Goal: Task Accomplishment & Management: Use online tool/utility

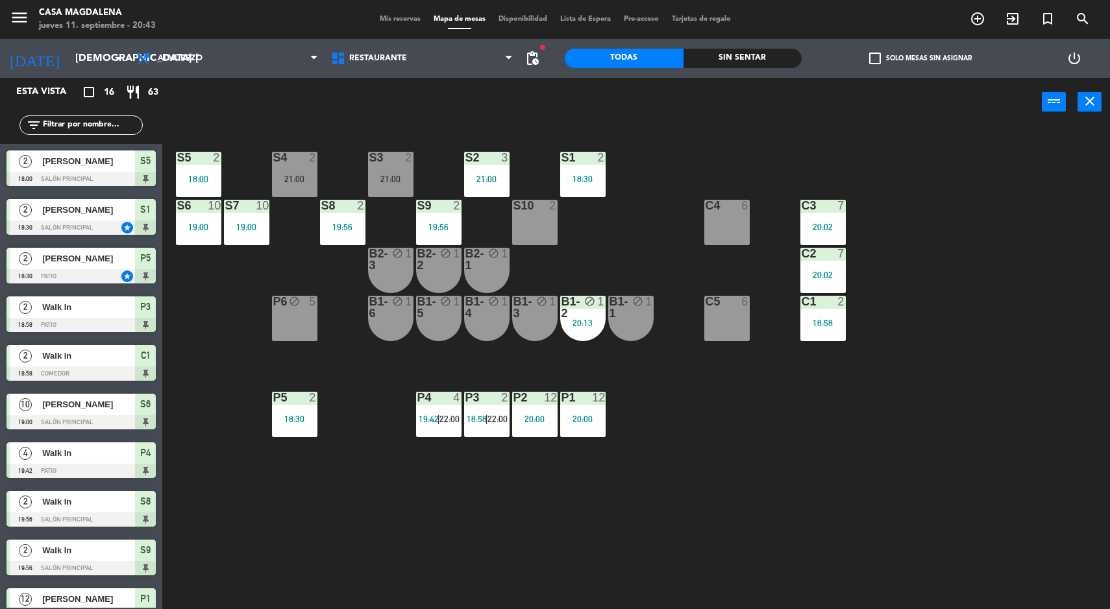
click at [732, 19] on span "Tarjetas de regalo" at bounding box center [701, 19] width 72 height 7
click at [777, 60] on div "Sin sentar" at bounding box center [742, 58] width 119 height 19
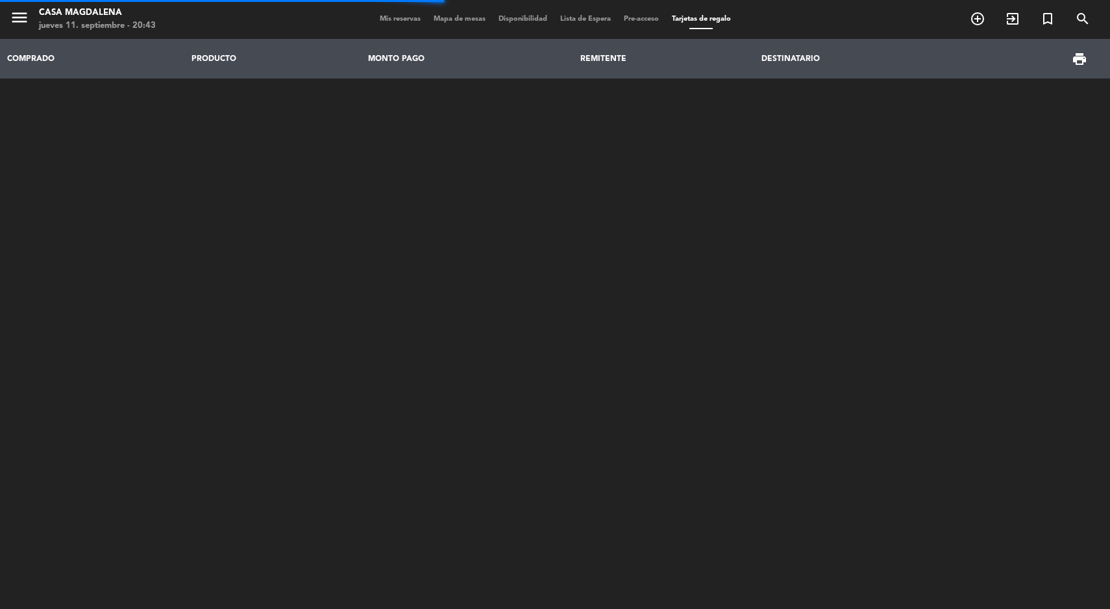
click at [458, 21] on span "Mapa de mesas" at bounding box center [459, 19] width 65 height 7
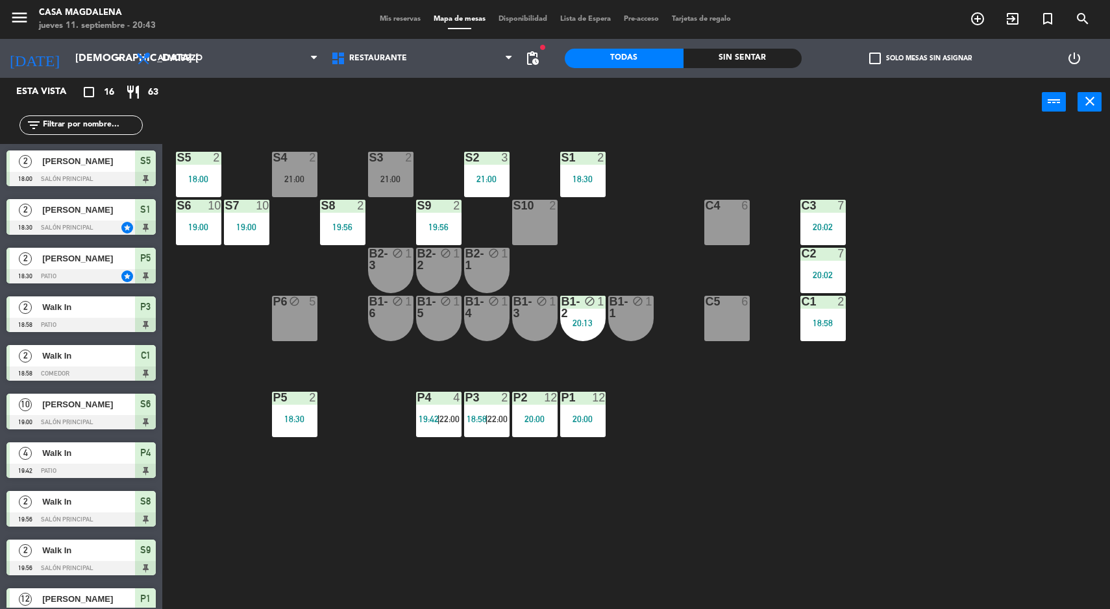
click at [727, 62] on div "Sin sentar" at bounding box center [742, 58] width 119 height 19
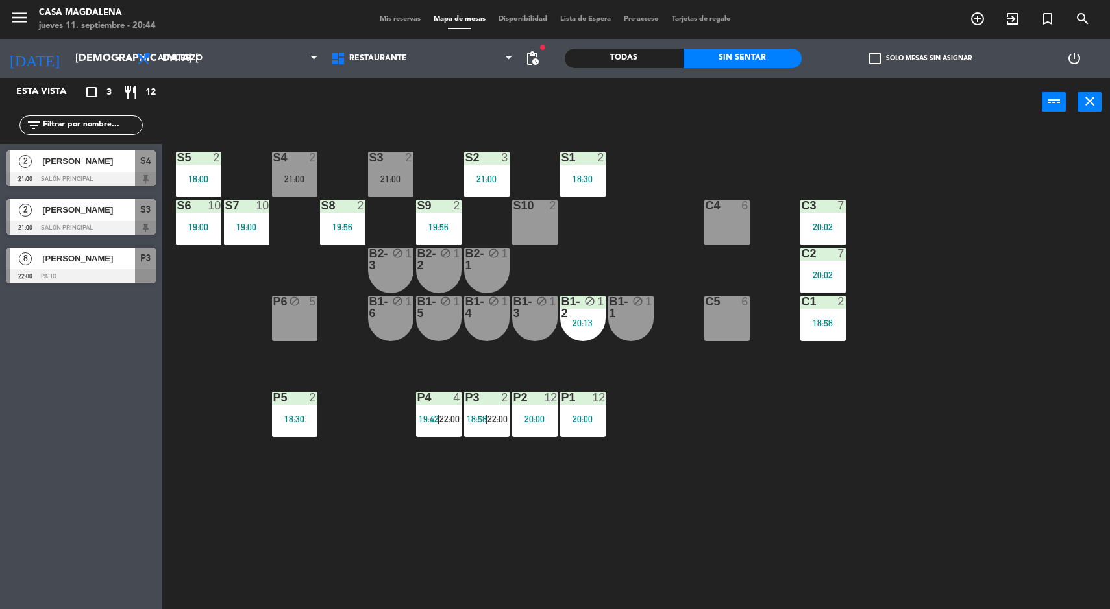
click at [578, 167] on div "S1 2 18:30" at bounding box center [582, 174] width 45 height 45
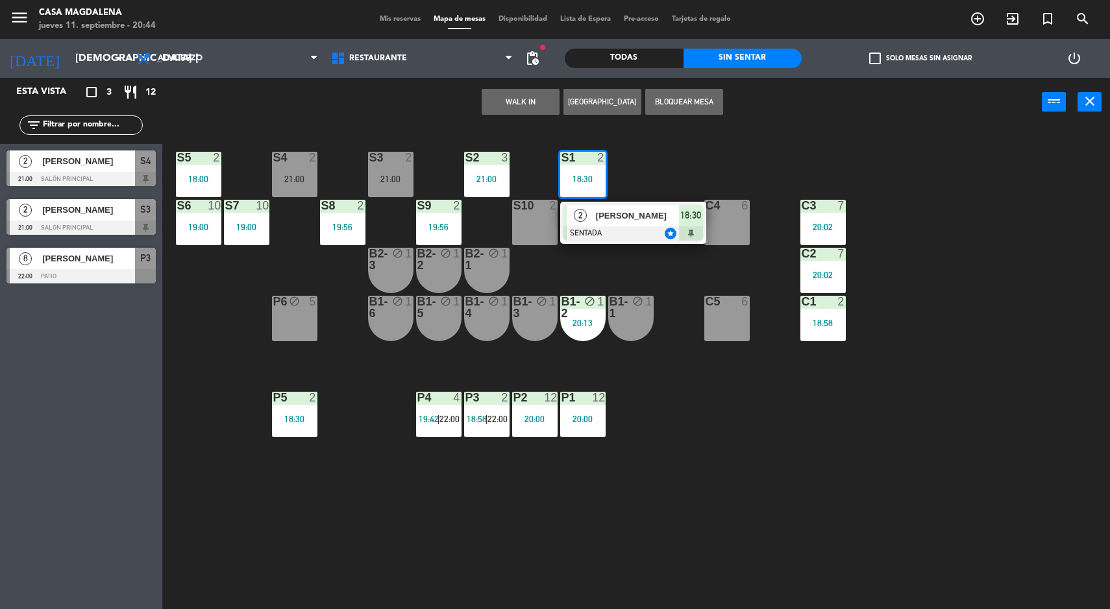
click at [655, 217] on span "[PERSON_NAME]" at bounding box center [637, 216] width 83 height 14
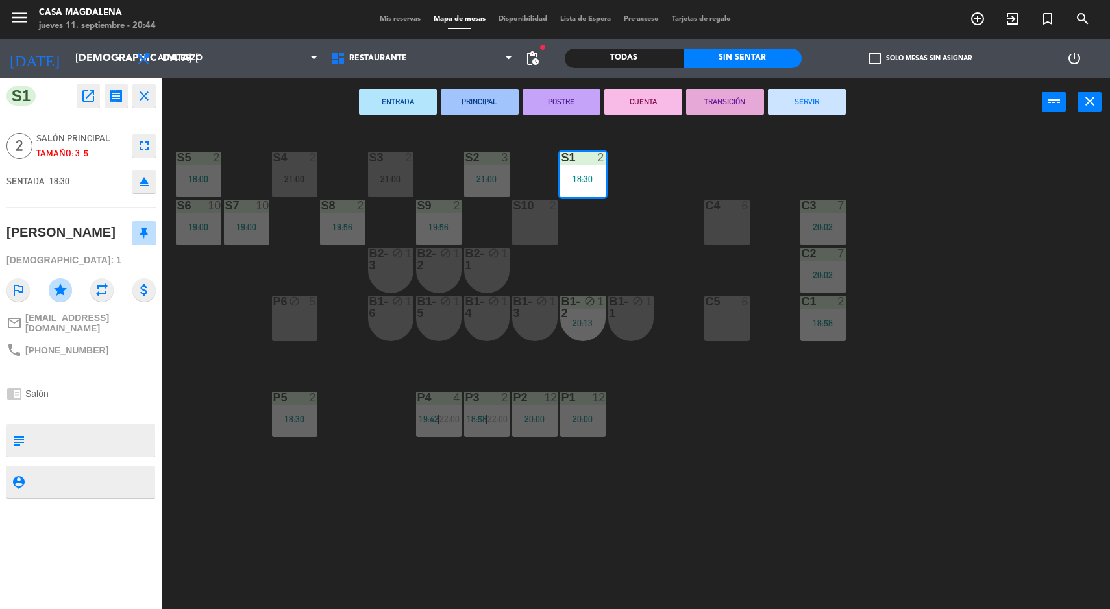
click at [800, 96] on button "SERVIR" at bounding box center [807, 102] width 78 height 26
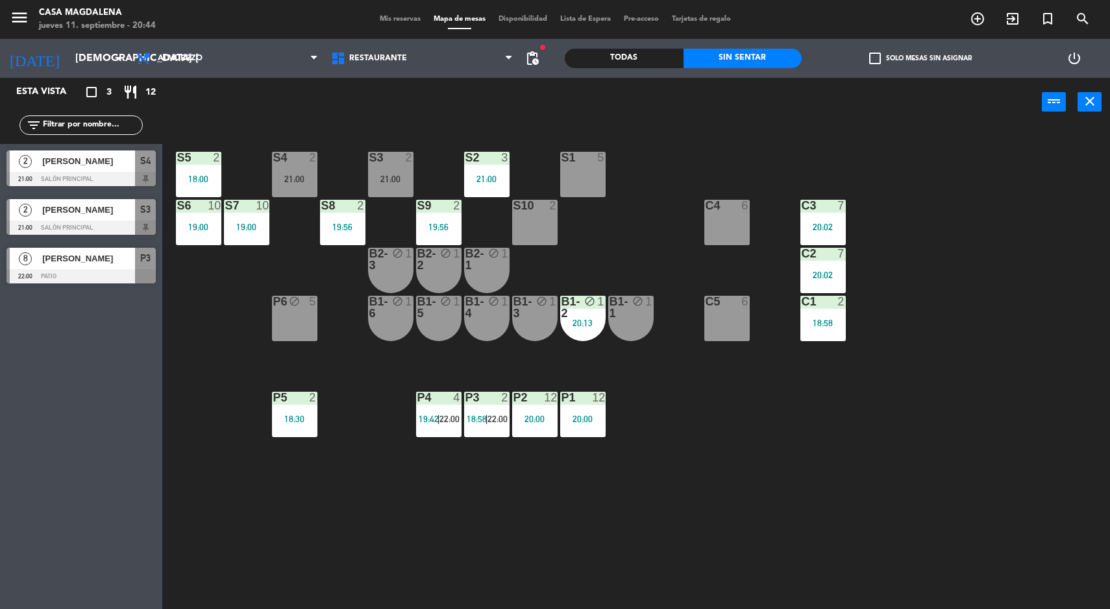
click at [310, 434] on div "P5 2 18:30" at bounding box center [294, 414] width 45 height 45
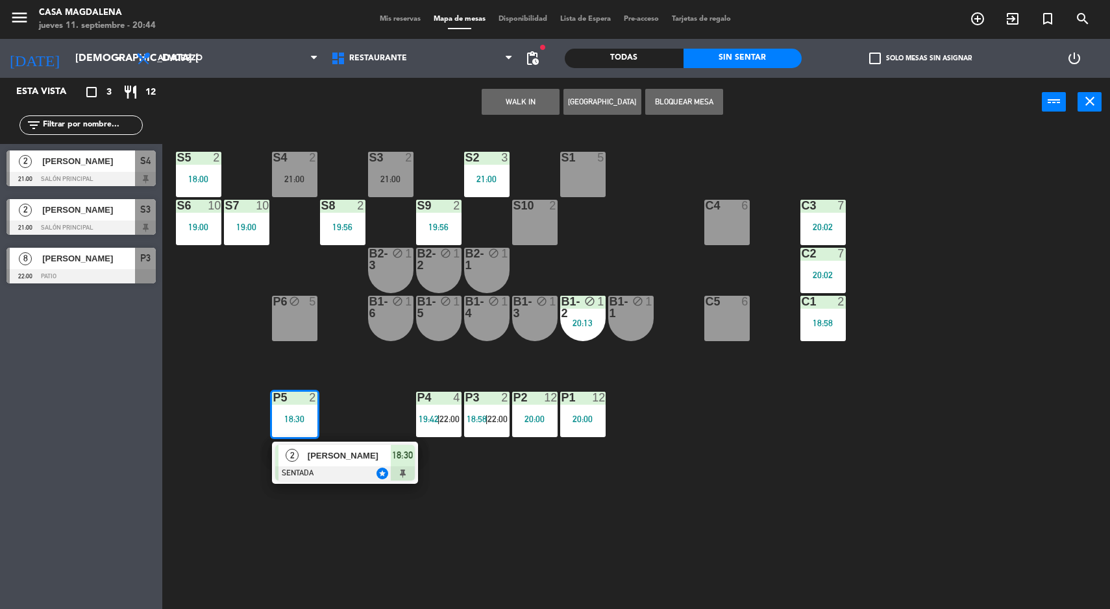
click at [378, 482] on div "2 [PERSON_NAME] SENTADA star 18:30" at bounding box center [345, 463] width 146 height 42
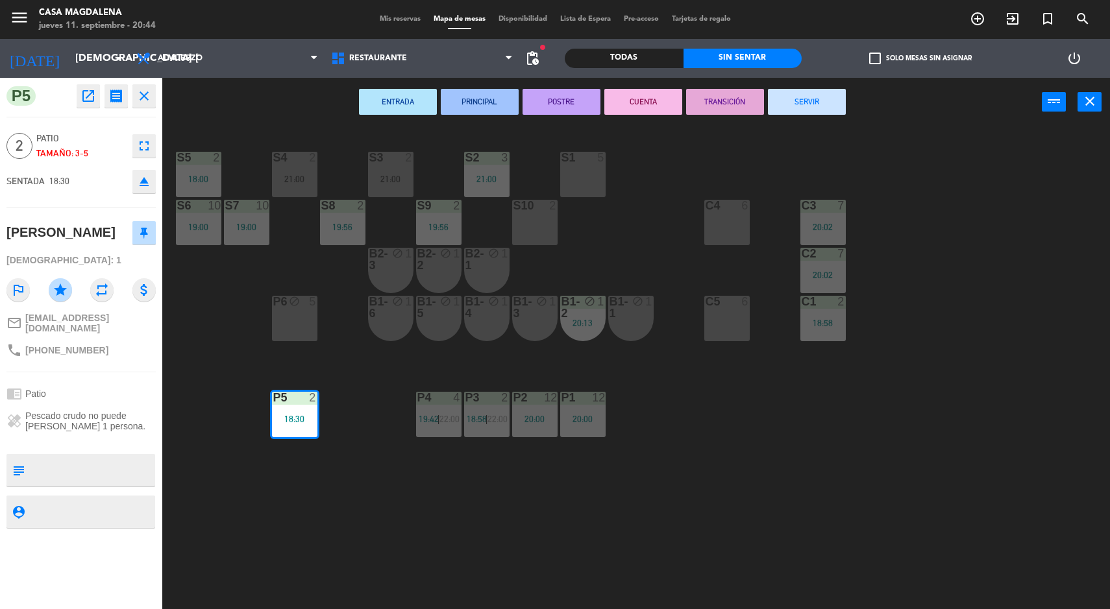
click at [795, 114] on button "SERVIR" at bounding box center [807, 102] width 78 height 26
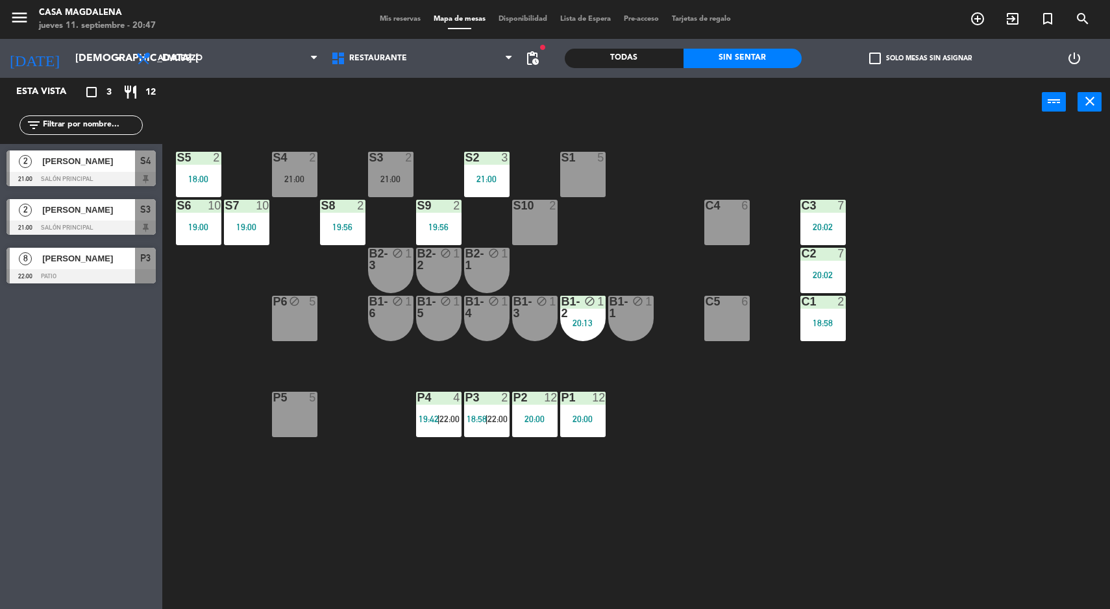
click at [20, 172] on div at bounding box center [80, 179] width 149 height 14
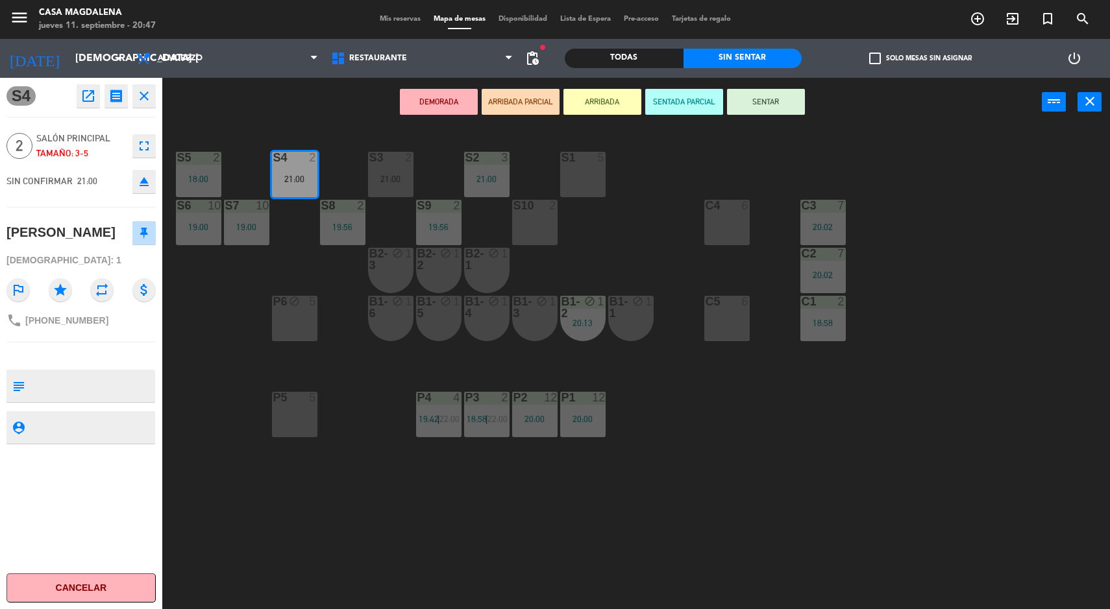
click at [791, 111] on button "SENTAR" at bounding box center [766, 102] width 78 height 26
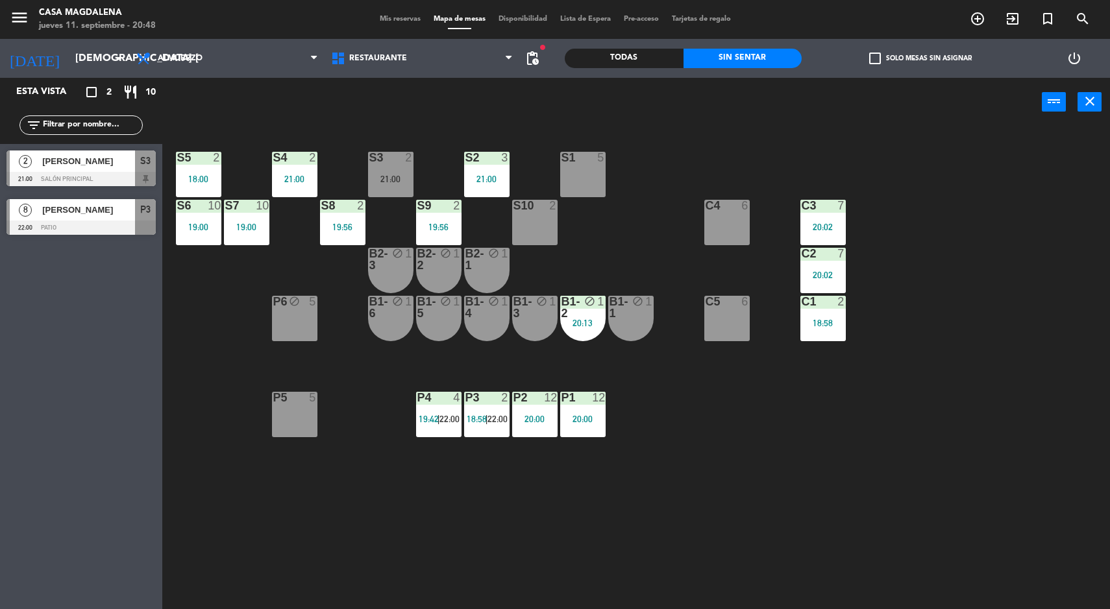
click at [378, 169] on div "S3 2 21:00" at bounding box center [390, 174] width 45 height 45
click at [315, 171] on div "S4 2 21:00" at bounding box center [294, 174] width 45 height 45
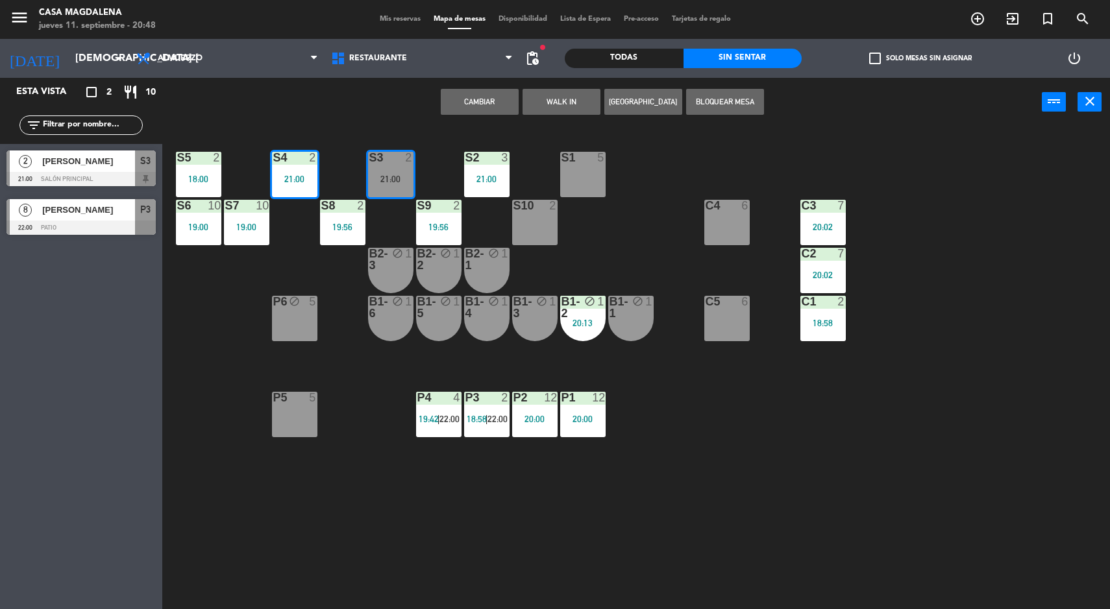
click at [464, 100] on button "Cambiar" at bounding box center [480, 102] width 78 height 26
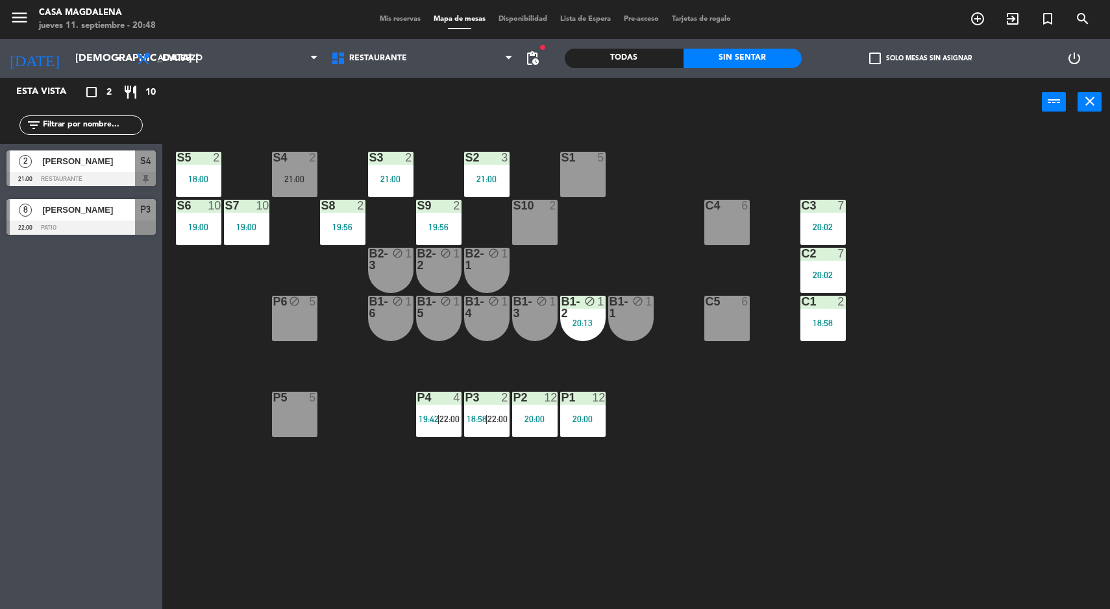
click at [51, 158] on span "[PERSON_NAME]" at bounding box center [88, 161] width 93 height 14
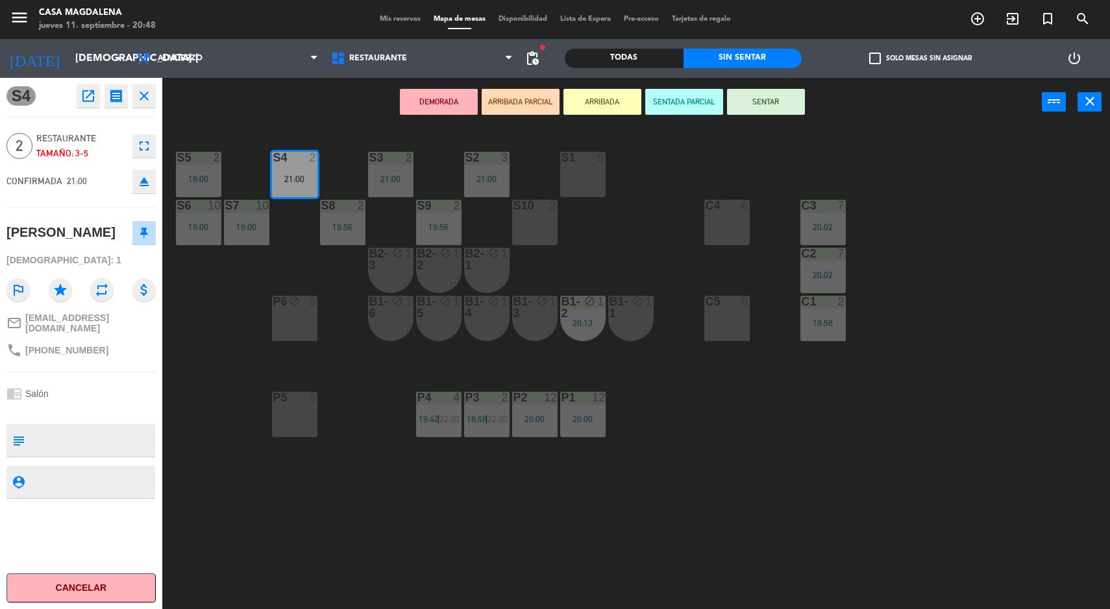
click at [779, 97] on button "SENTAR" at bounding box center [766, 102] width 78 height 26
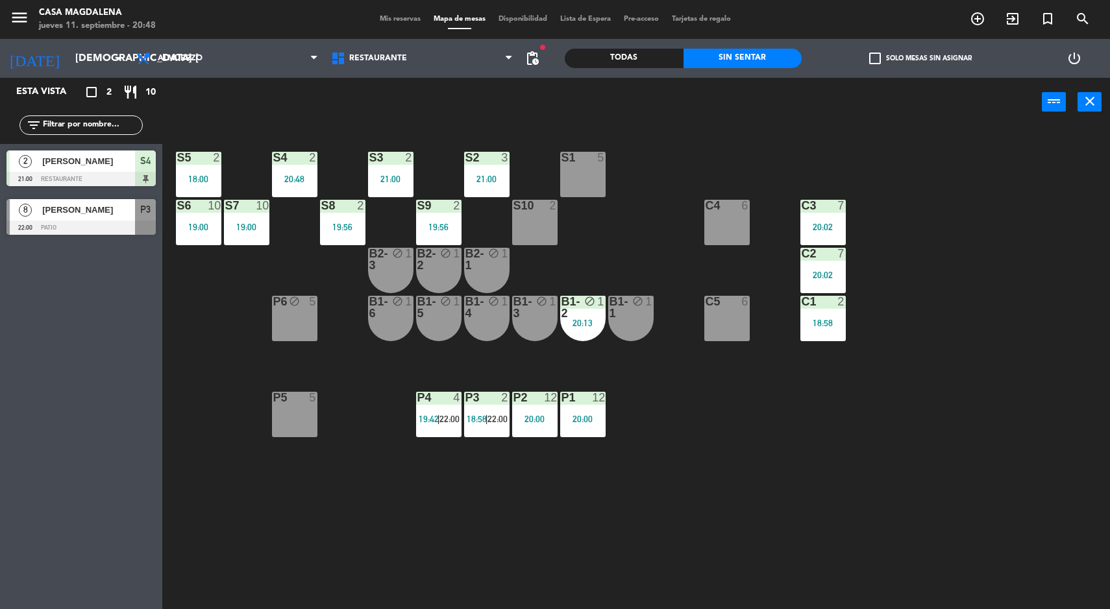
click at [892, 445] on div "S5 2 18:00 S4 2 20:48 S3 2 21:00 S2 3 21:00 S1 5 S6 10 19:00 S7 10 19:00 S8 2 1…" at bounding box center [641, 369] width 936 height 483
click at [979, 492] on div "S5 2 18:00 S4 2 21:00 S3 2 21:00 S2 3 21:00 S1 5 S6 10 19:00 S7 10 19:00 S8 2 1…" at bounding box center [641, 369] width 936 height 483
click at [406, 158] on div "2" at bounding box center [409, 158] width 8 height 12
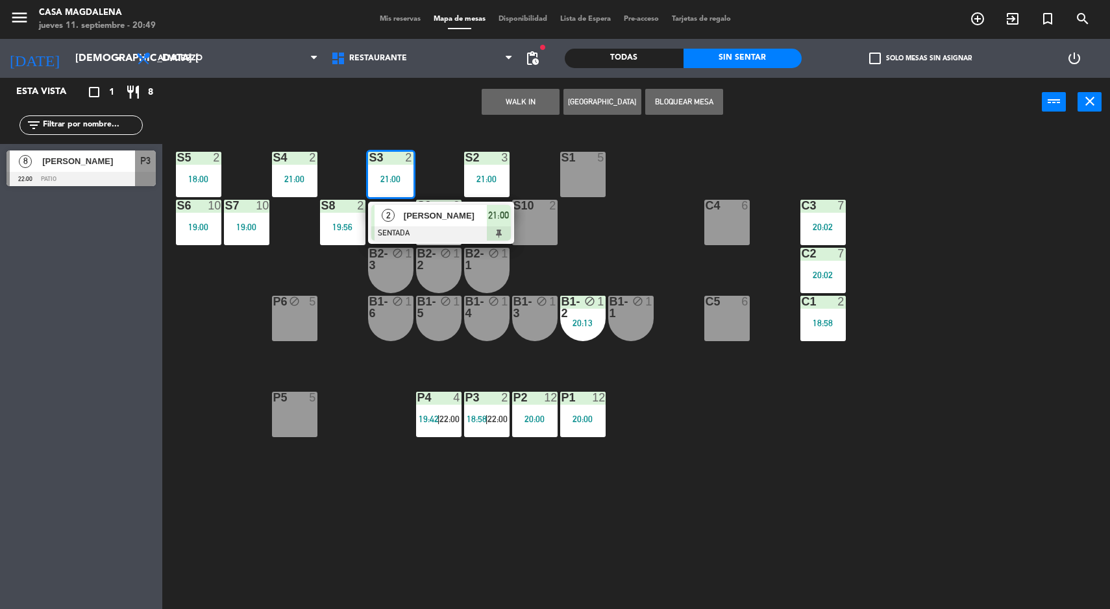
click at [583, 182] on div "S1 5" at bounding box center [582, 174] width 45 height 45
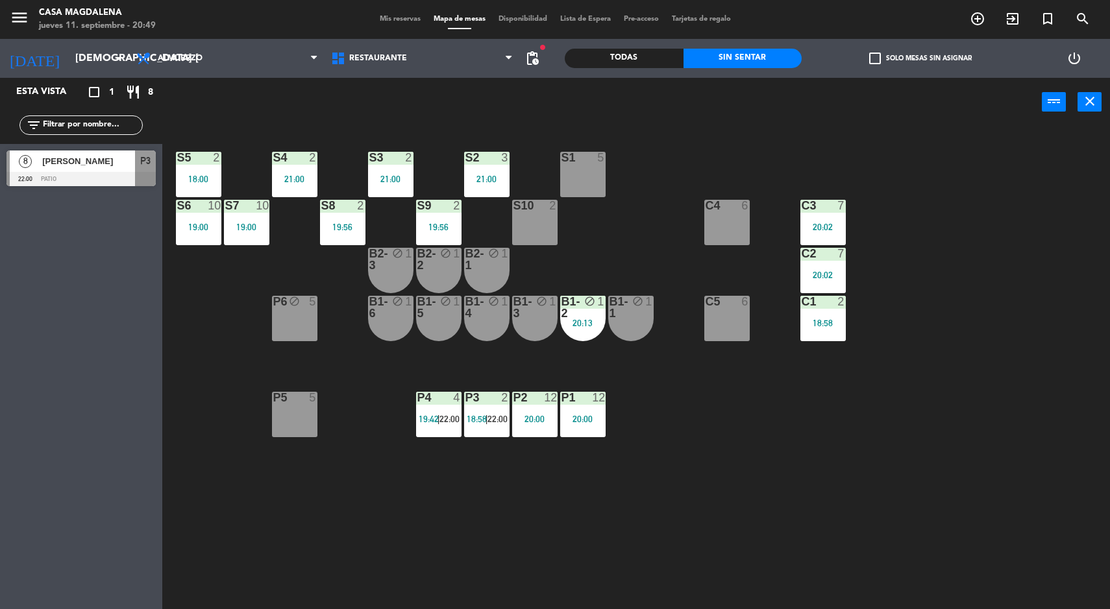
click at [704, 447] on div "S5 2 18:00 S4 2 21:00 S3 2 21:00 S2 3 21:00 S1 5 S6 10 19:00 S7 10 19:00 S8 2 1…" at bounding box center [641, 369] width 936 height 483
click at [300, 177] on div "21:00" at bounding box center [294, 179] width 45 height 9
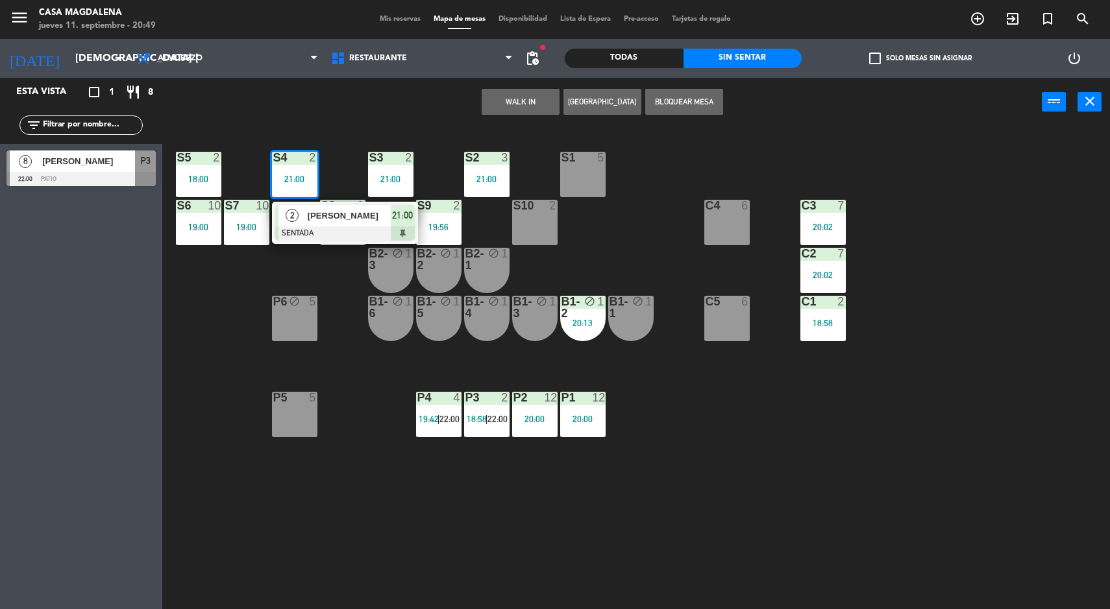
click at [343, 227] on div at bounding box center [345, 233] width 140 height 14
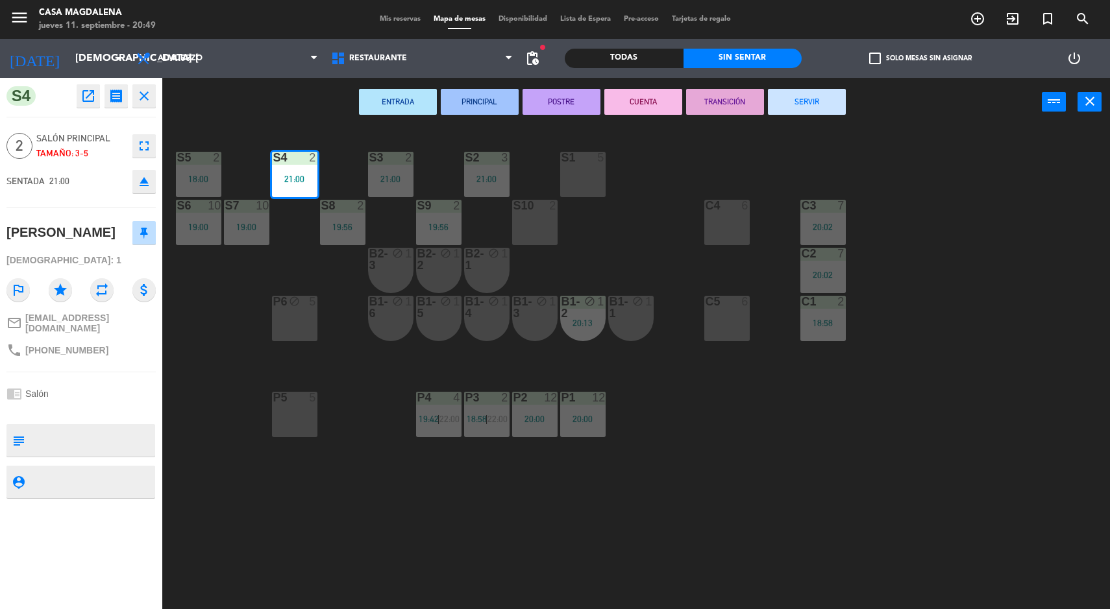
click at [602, 183] on div "S1 5" at bounding box center [582, 174] width 45 height 45
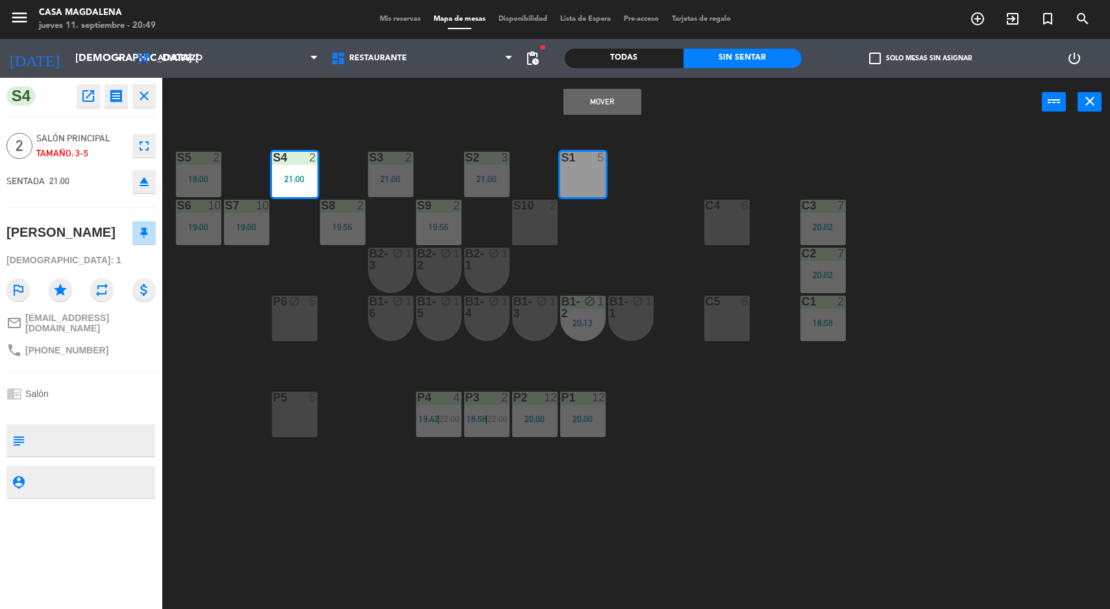
click at [589, 106] on button "Mover" at bounding box center [602, 102] width 78 height 26
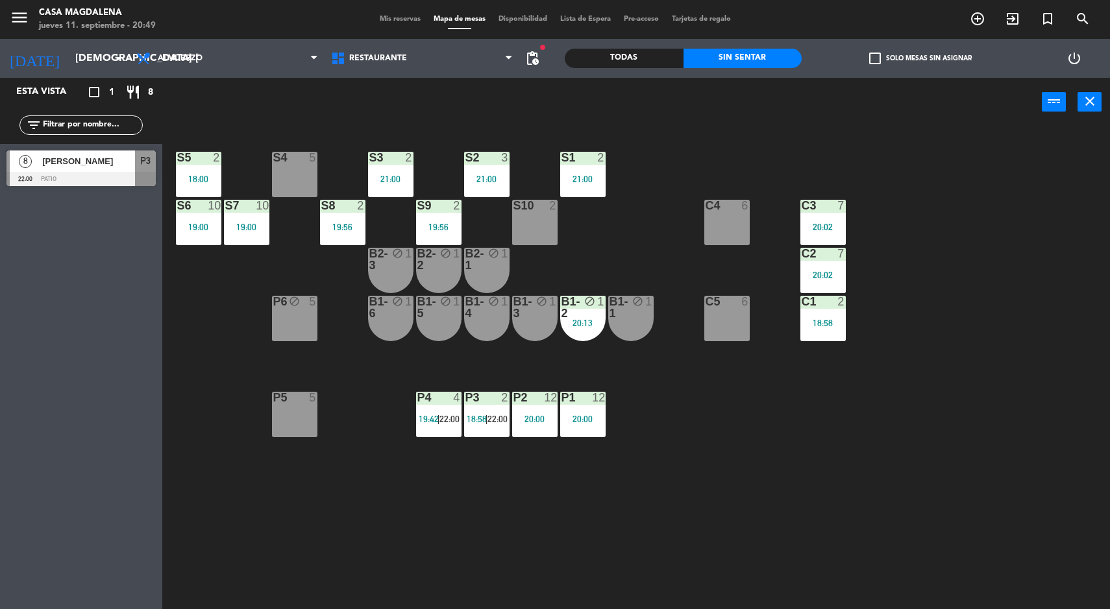
click at [597, 313] on div "1" at bounding box center [603, 307] width 21 height 23
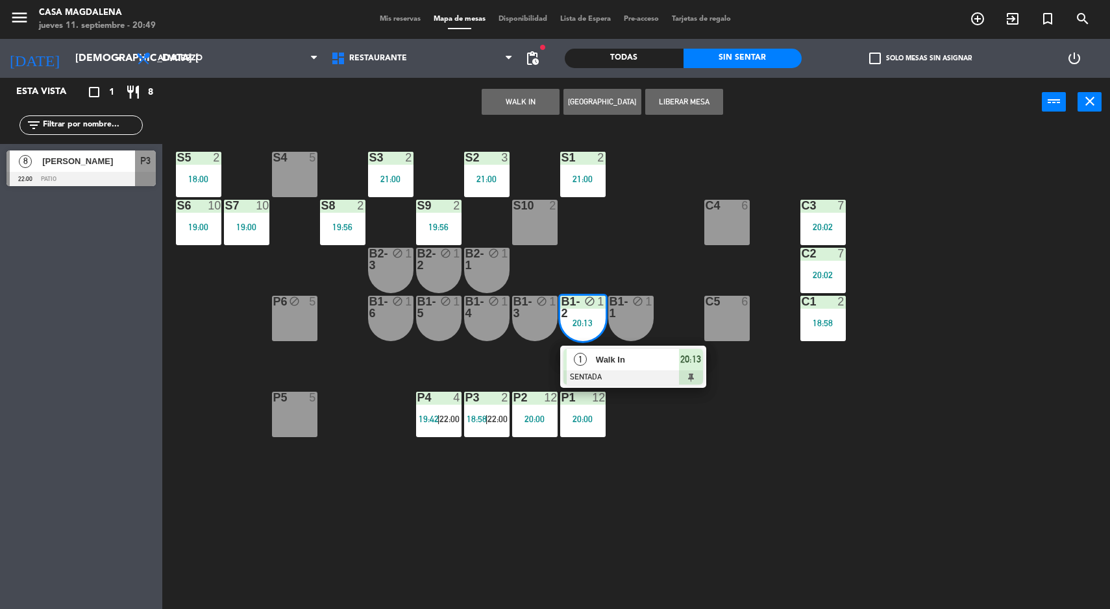
click at [783, 463] on div "S5 2 18:00 S4 5 S3 2 21:00 S2 3 21:00 S1 2 21:00 S6 10 19:00 S7 10 19:00 S8 2 1…" at bounding box center [641, 369] width 936 height 483
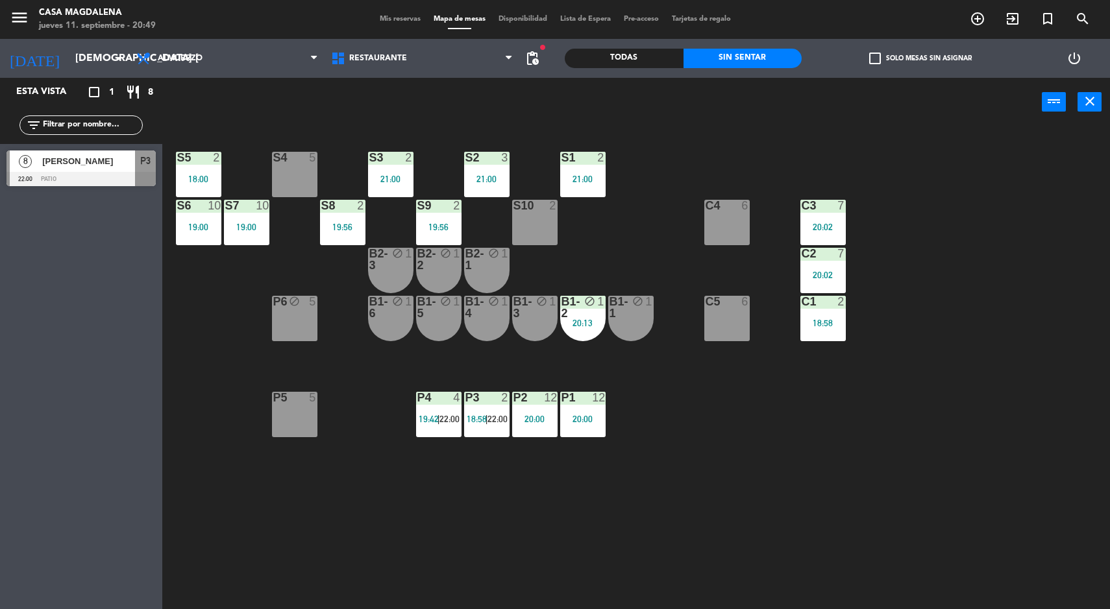
click at [578, 337] on div "B1-2 block 1 20:13" at bounding box center [582, 318] width 45 height 45
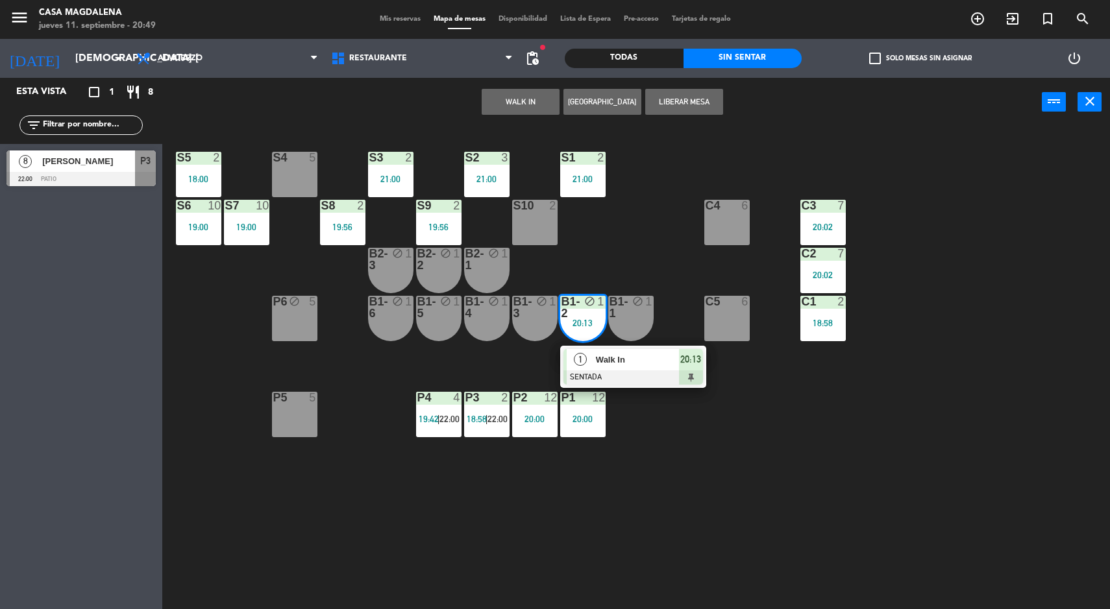
click at [682, 367] on span "20:13" at bounding box center [690, 360] width 21 height 16
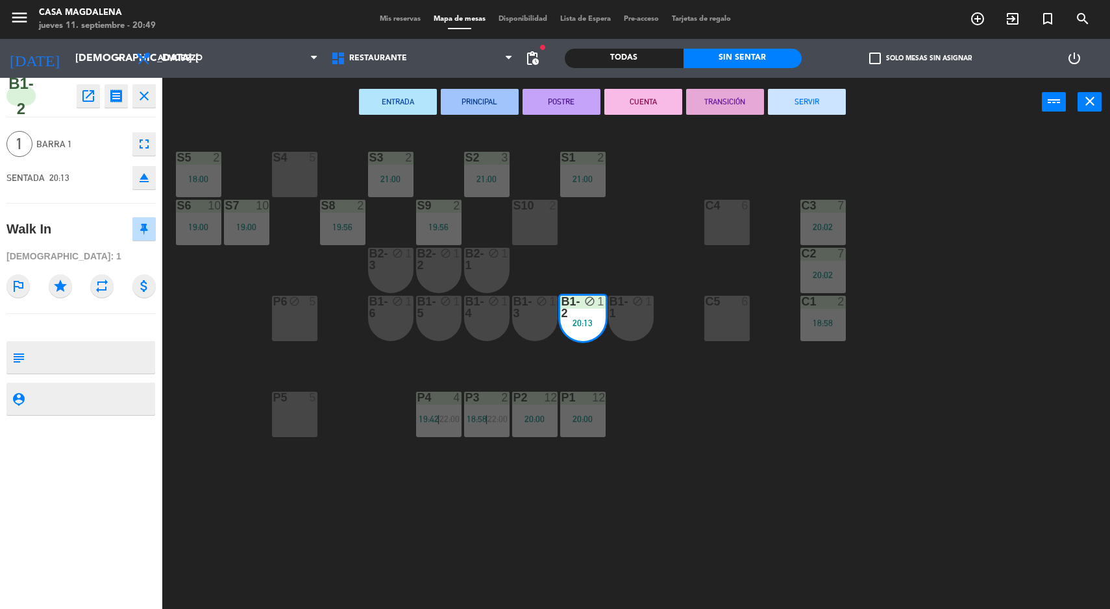
click at [827, 98] on button "SERVIR" at bounding box center [807, 102] width 78 height 26
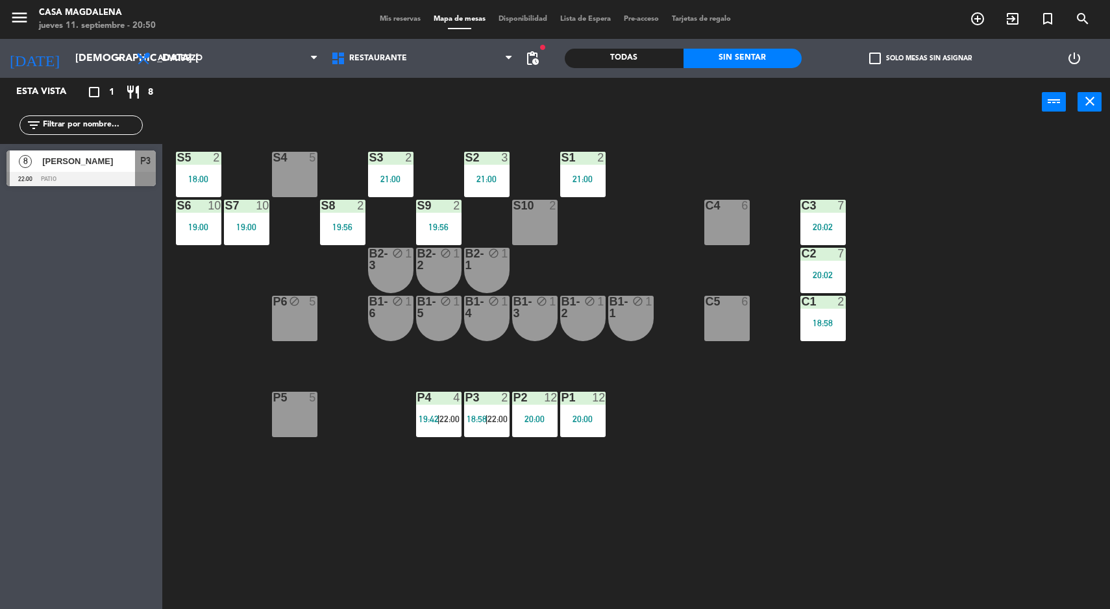
click at [347, 228] on div "19:56" at bounding box center [342, 227] width 45 height 9
